Goal: Check status: Check status

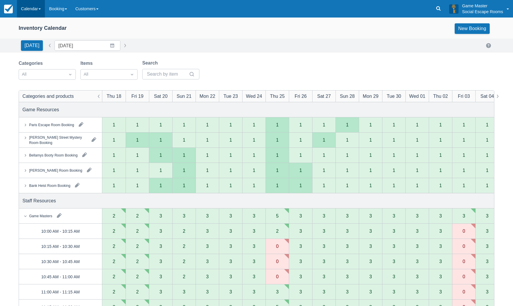
click at [34, 14] on link "Calendar" at bounding box center [31, 8] width 28 height 17
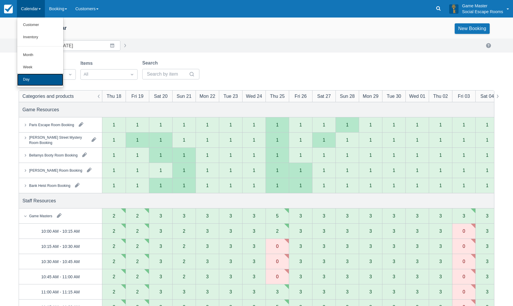
click at [32, 80] on link "Day" at bounding box center [40, 79] width 46 height 12
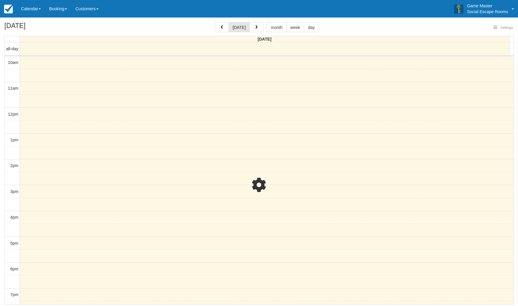
select select
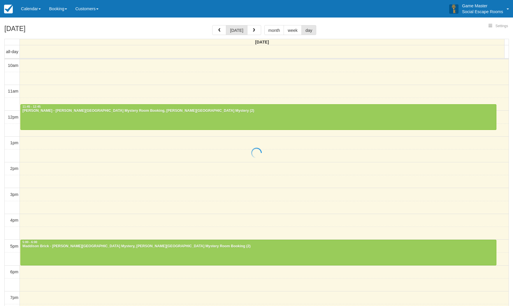
select select
